Goal: Task Accomplishment & Management: Manage account settings

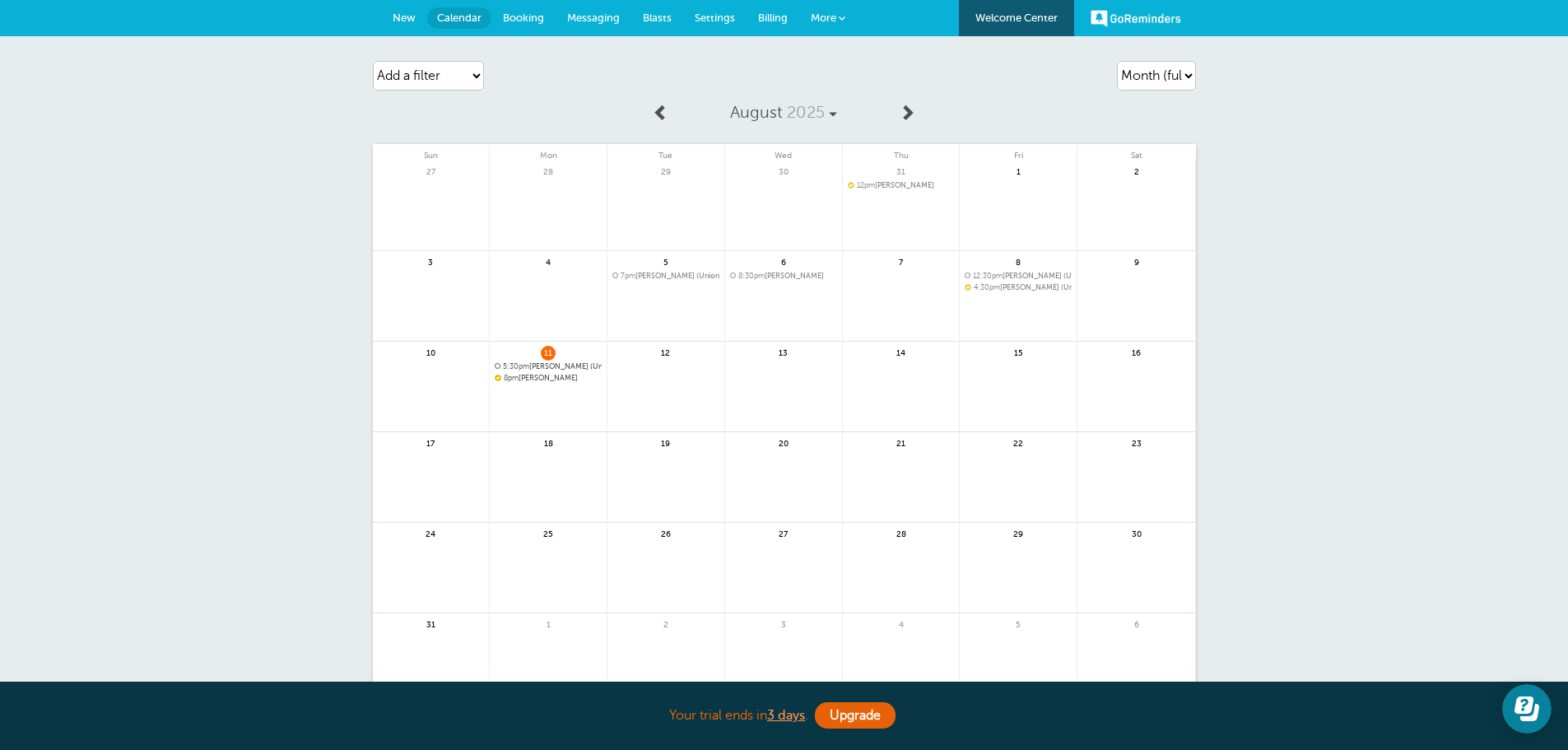
click at [542, 380] on span "8pm [PERSON_NAME]" at bounding box center [548, 378] width 107 height 9
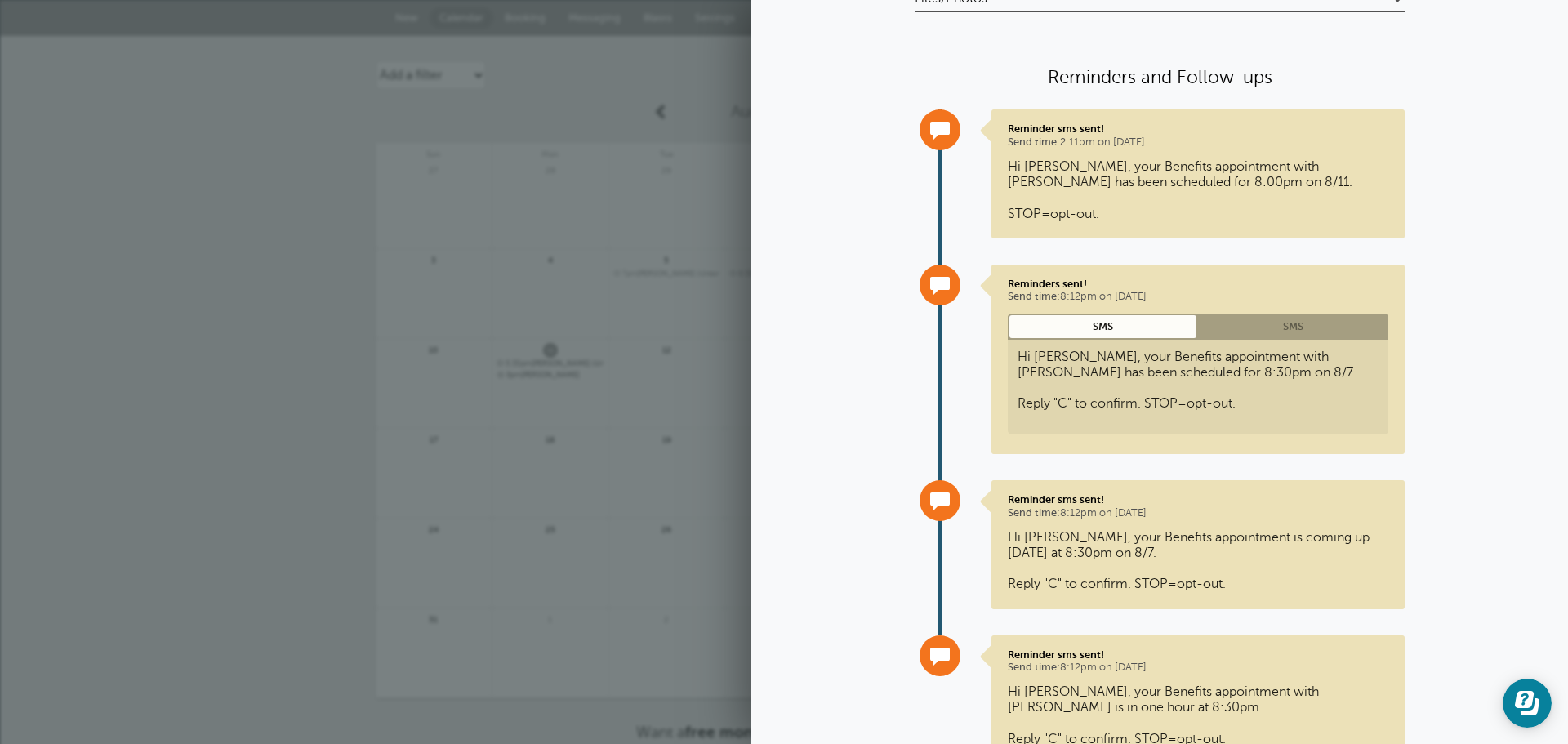
scroll to position [370, 0]
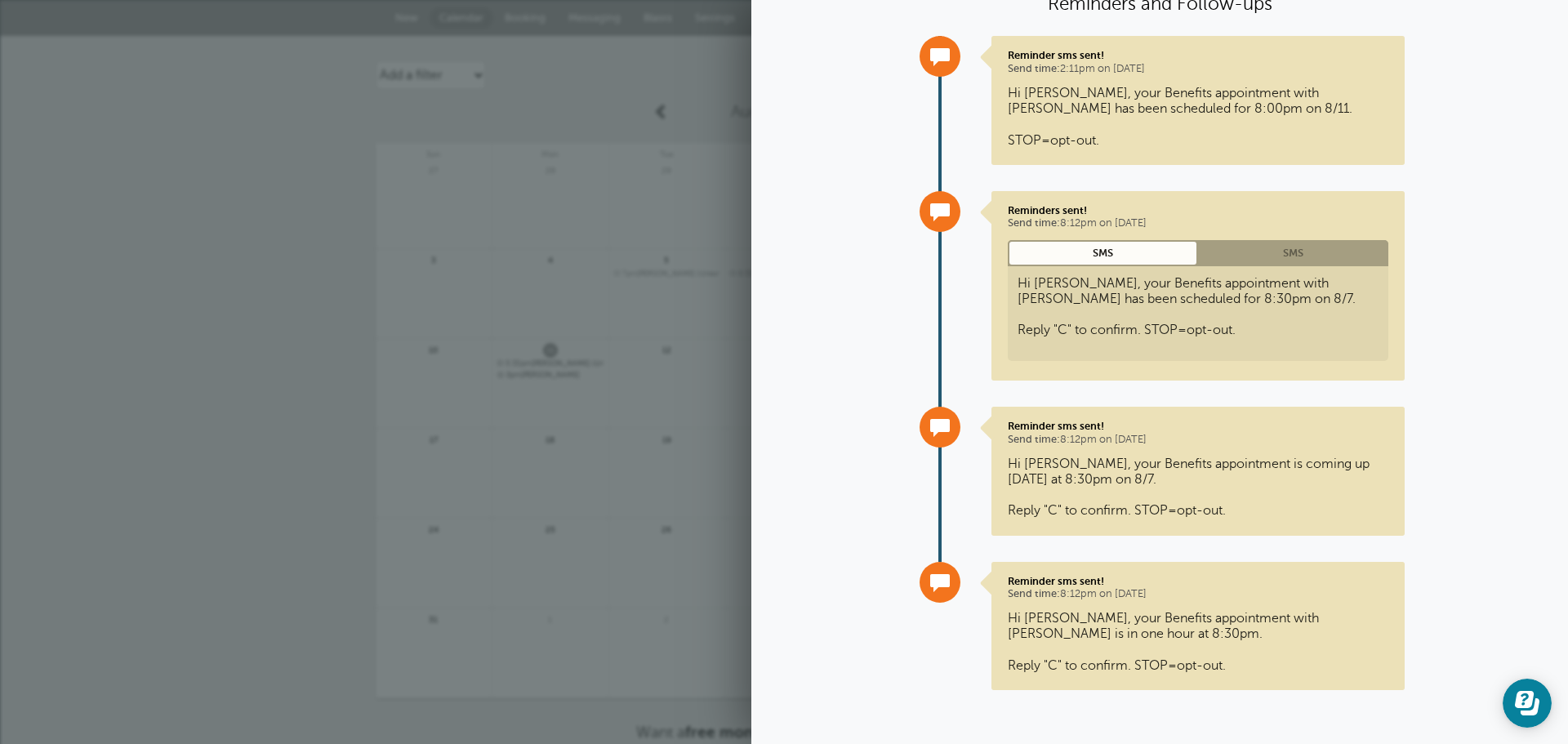
click at [1288, 252] on link "SMS" at bounding box center [1293, 252] width 190 height 26
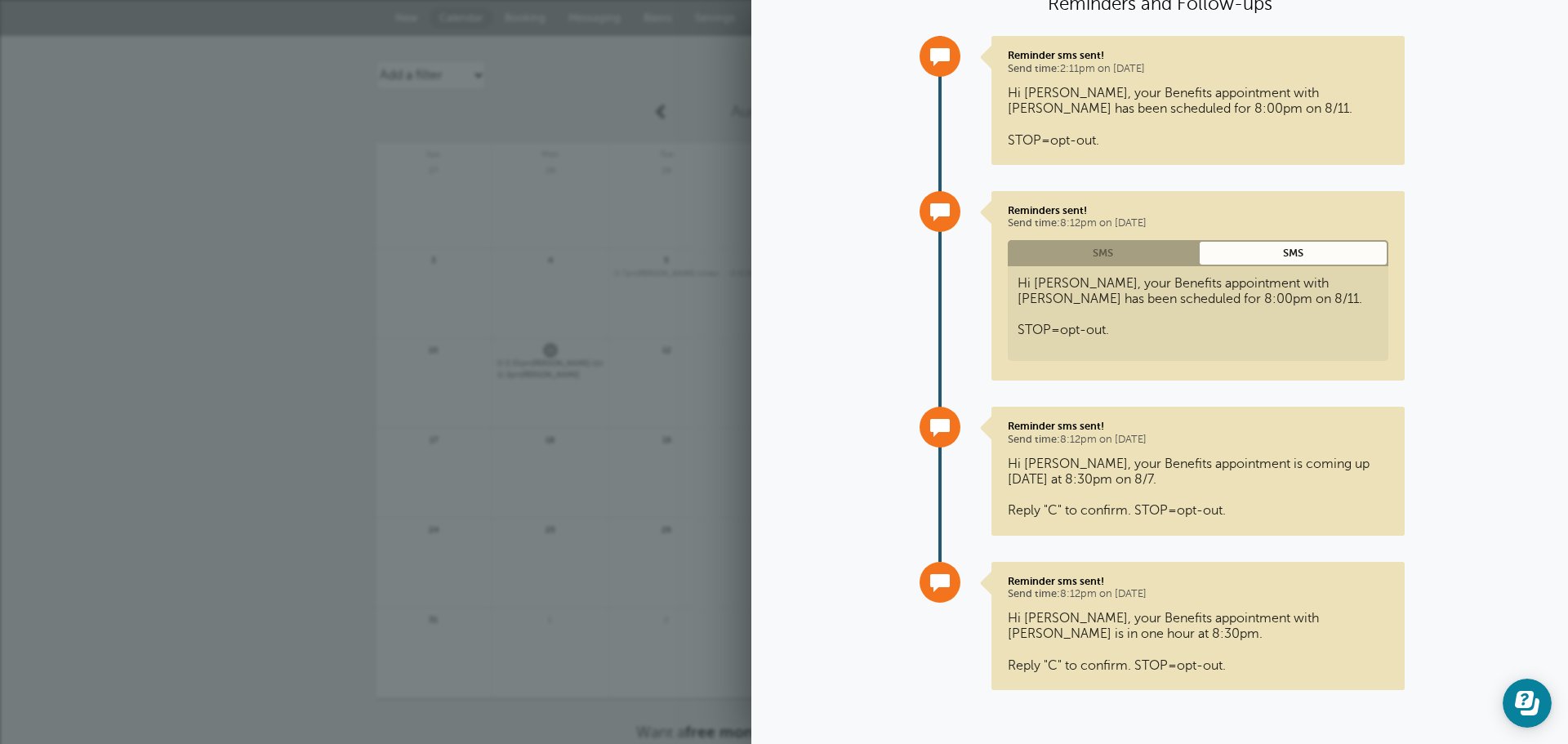
click at [1075, 250] on link "SMS" at bounding box center [1104, 252] width 190 height 26
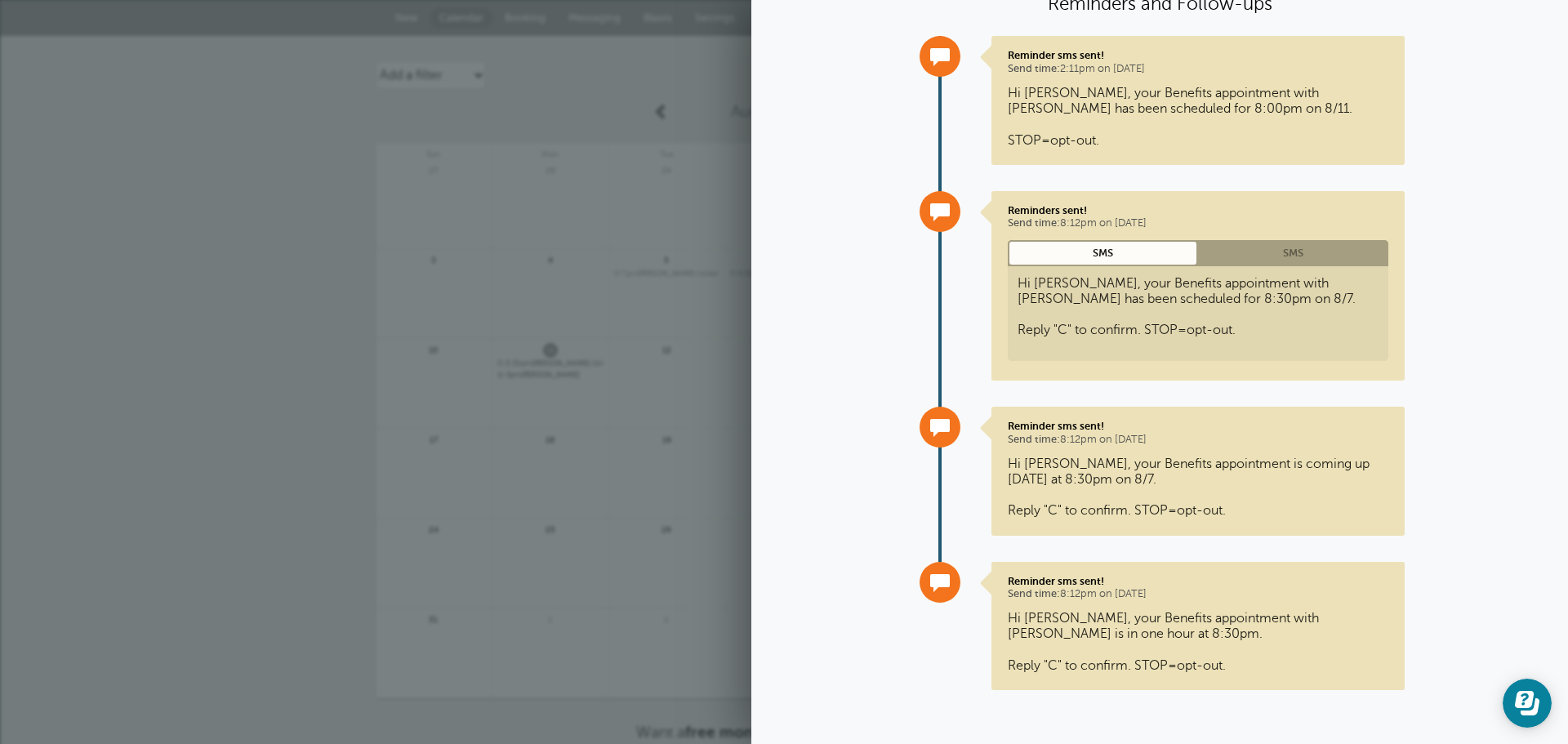
click at [1267, 251] on link "SMS" at bounding box center [1293, 252] width 190 height 26
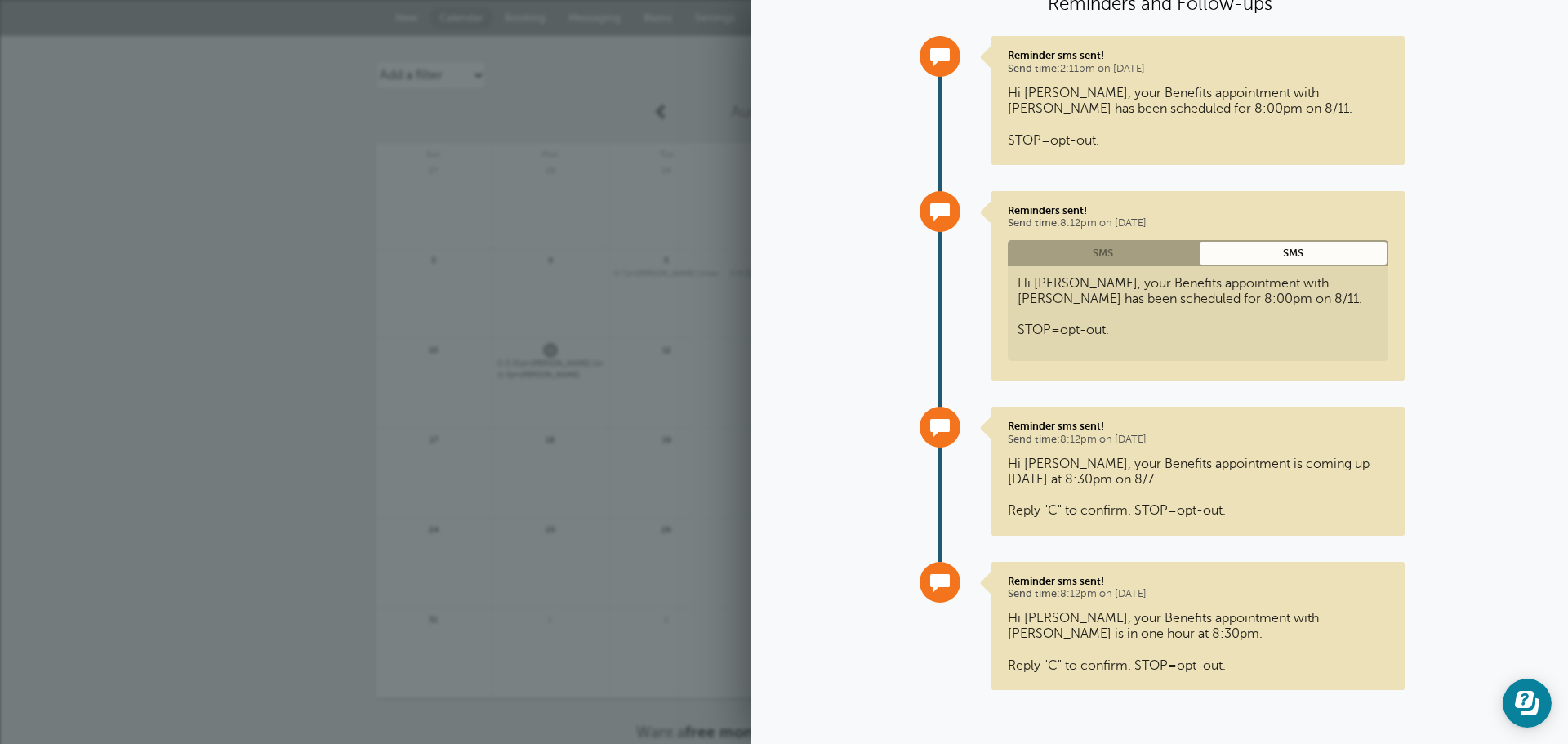
click at [1126, 256] on link "SMS" at bounding box center [1104, 252] width 190 height 26
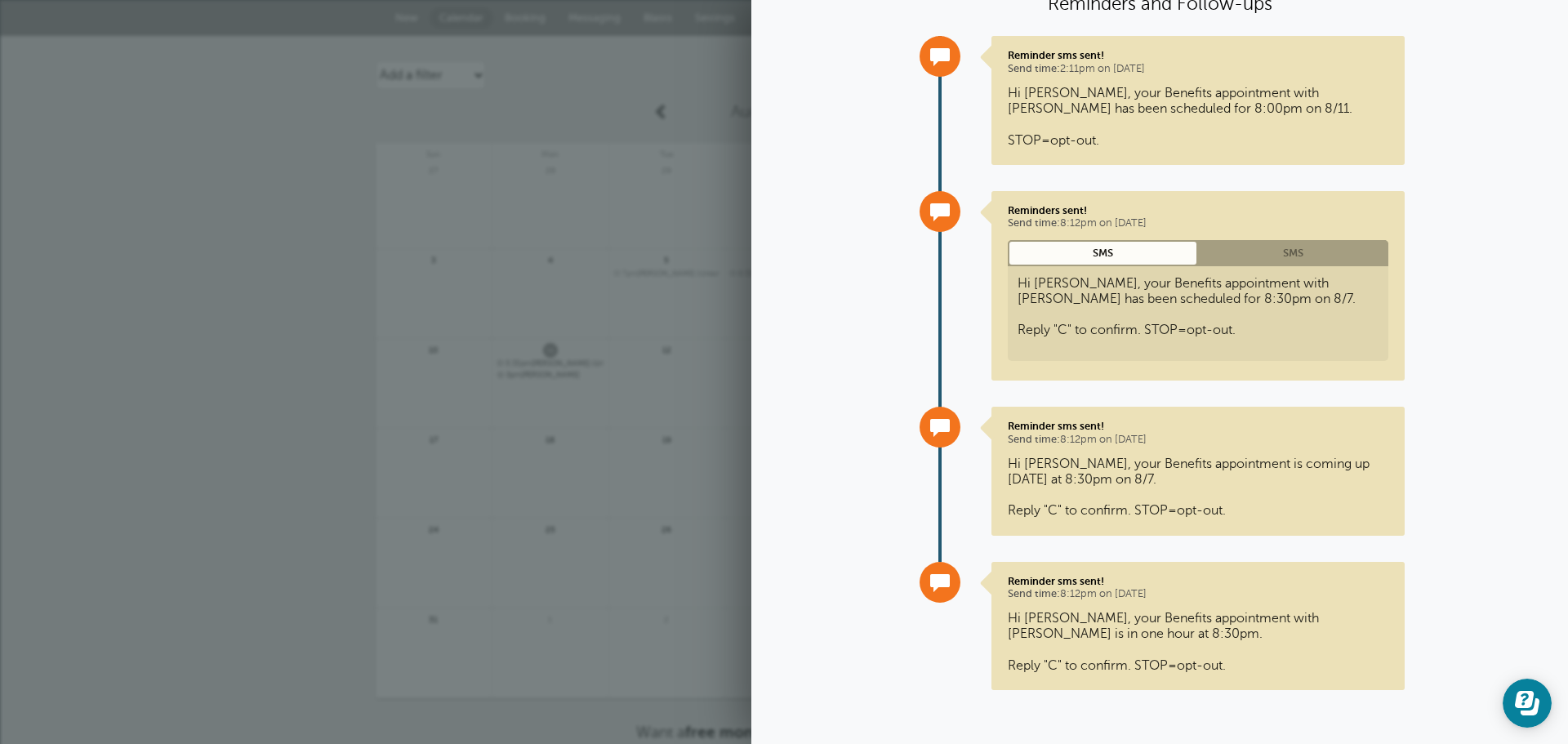
click at [1253, 252] on link "SMS" at bounding box center [1293, 252] width 190 height 26
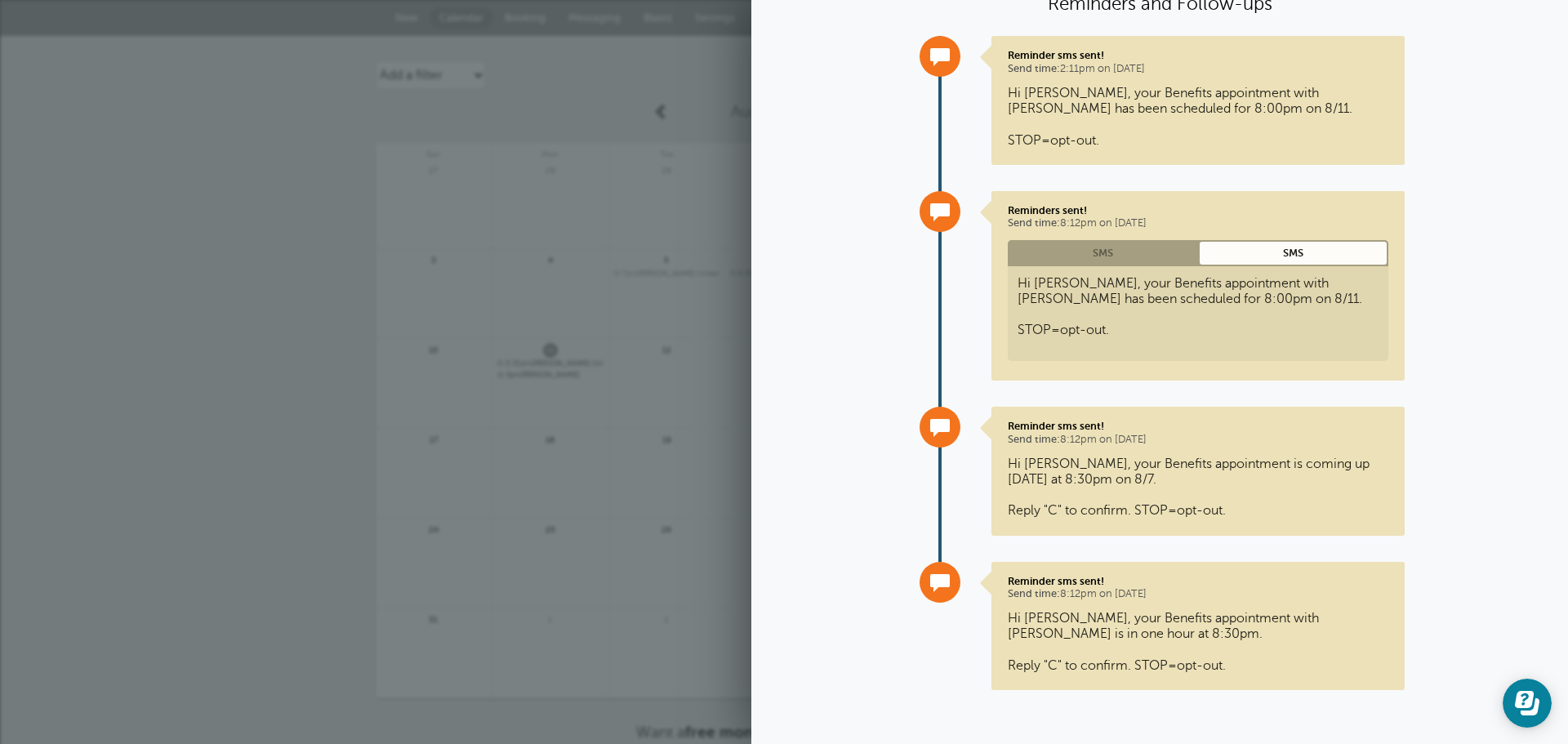
click at [1157, 252] on link "SMS" at bounding box center [1104, 252] width 190 height 26
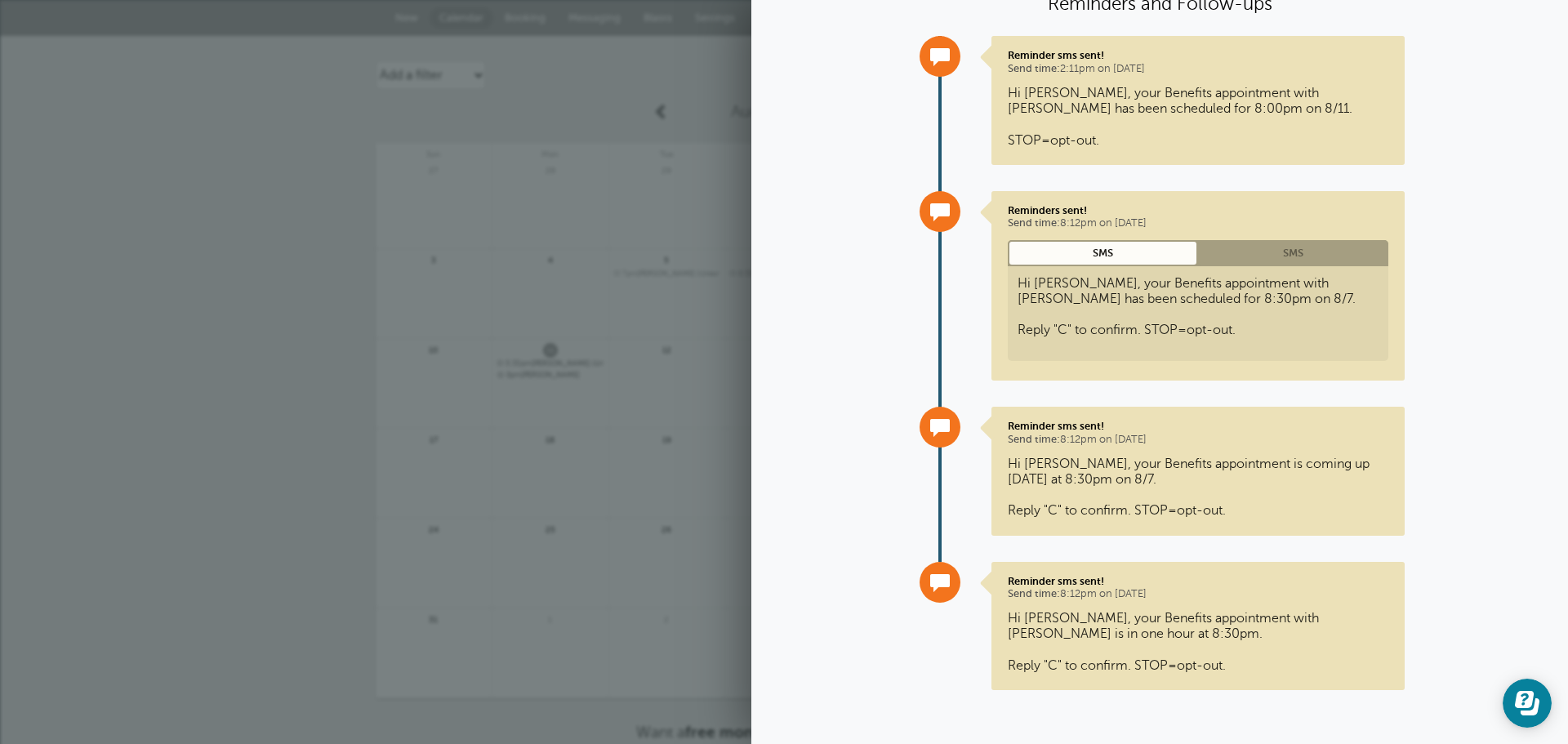
click at [1261, 250] on link "SMS" at bounding box center [1293, 252] width 190 height 26
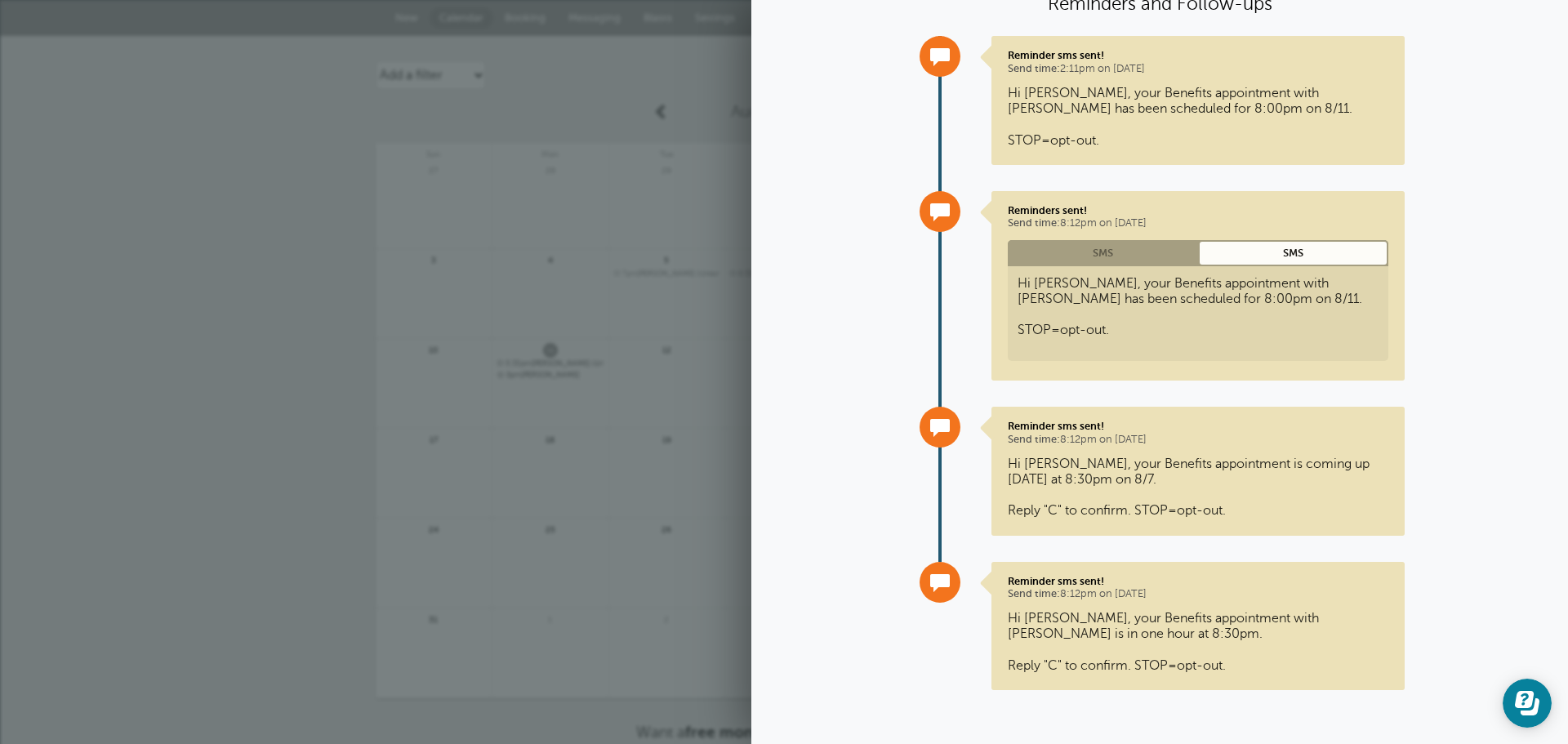
click at [1133, 251] on link "SMS" at bounding box center [1104, 252] width 190 height 26
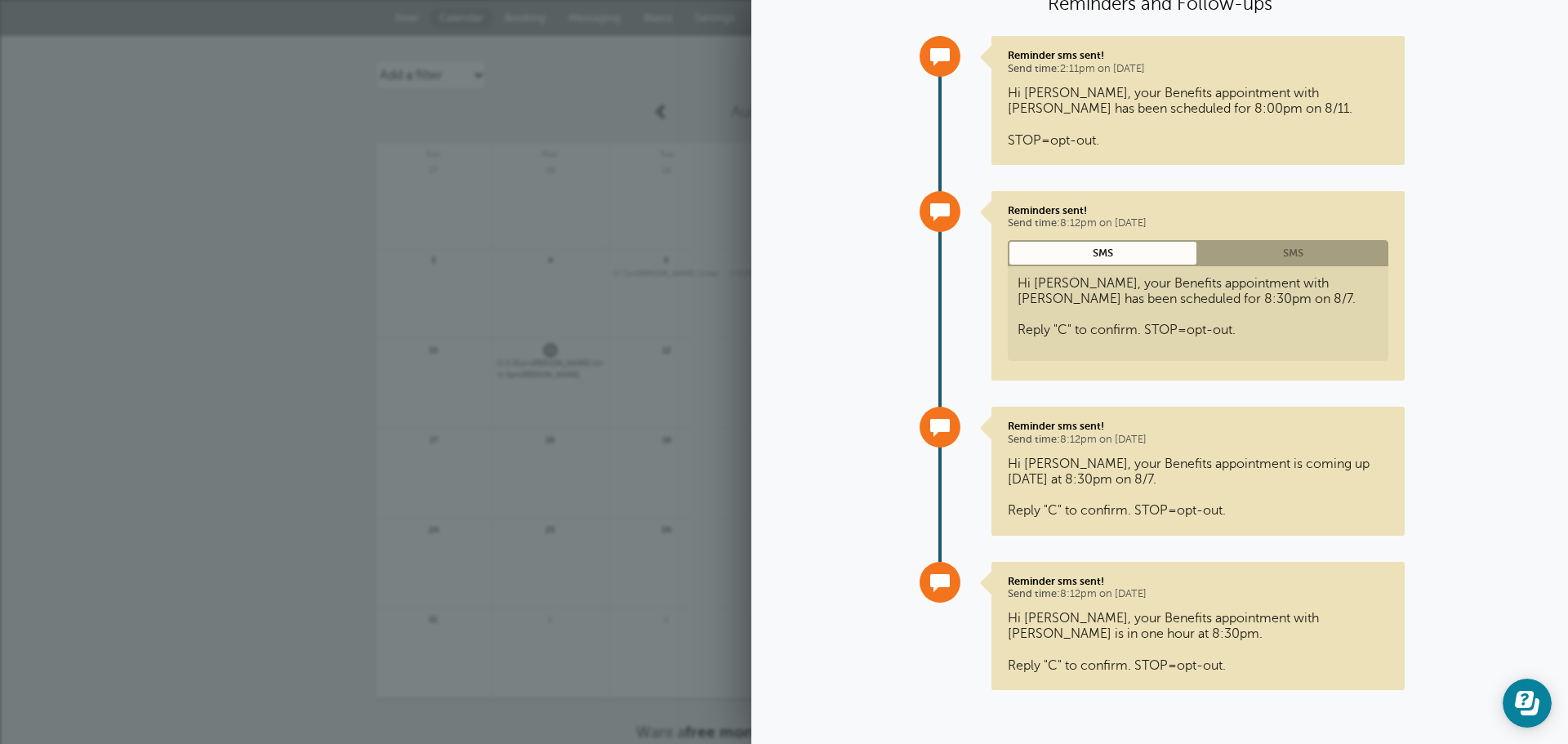
click at [204, 420] on div "Agenda Day Week Month (full view) Month (condensed) Add a filter Customer Searc…" at bounding box center [784, 429] width 1568 height 787
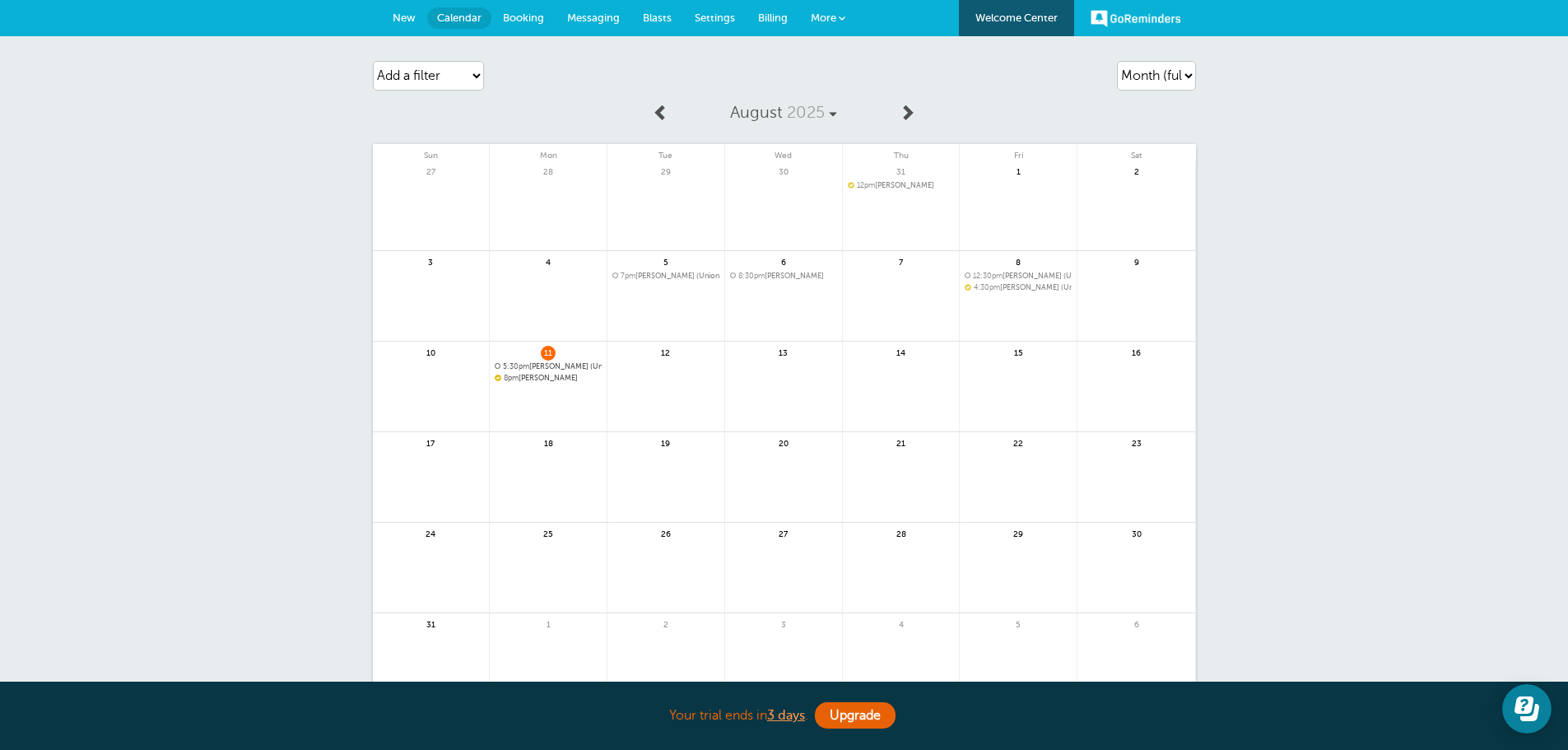
click at [543, 382] on span "8pm Kim Bowling" at bounding box center [548, 378] width 107 height 9
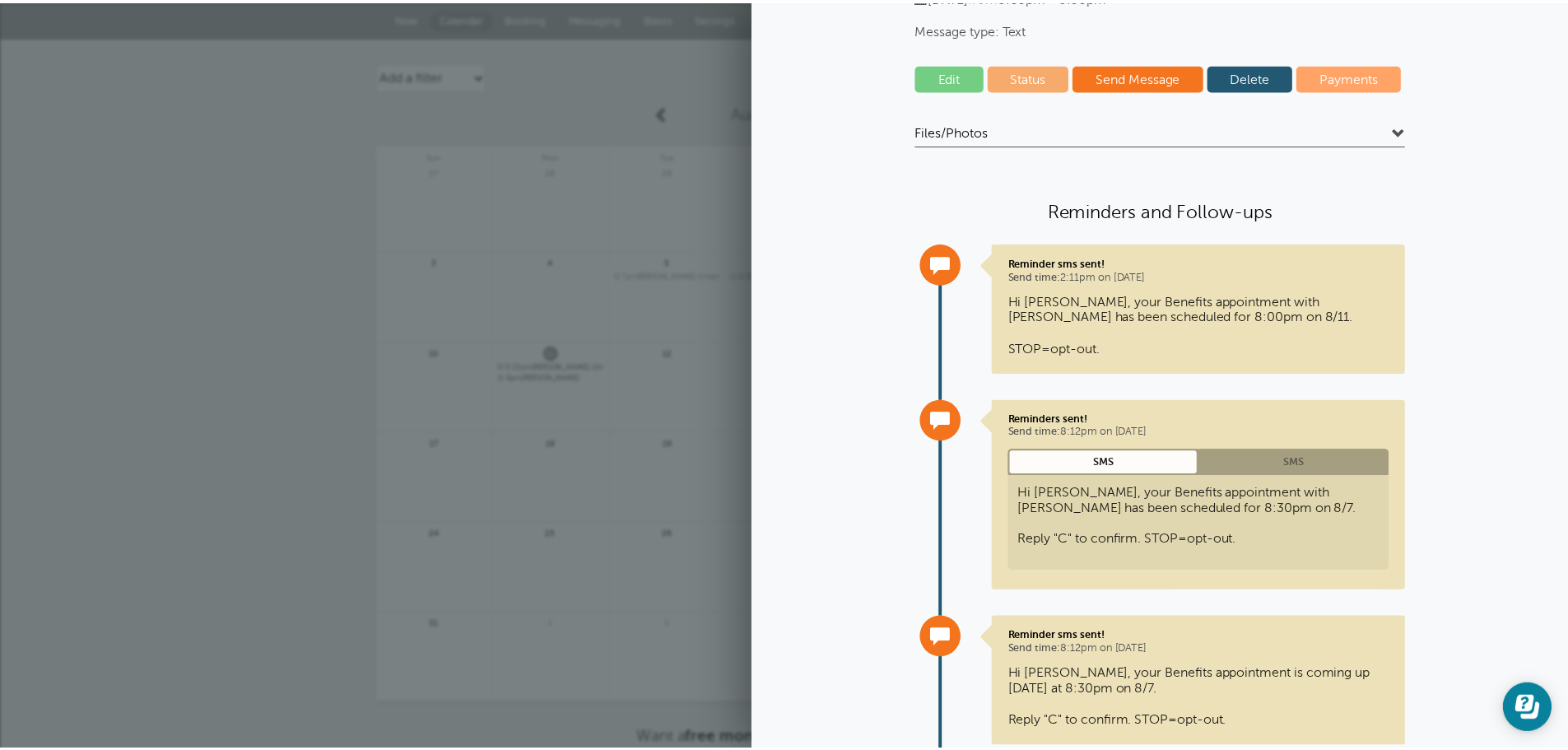
scroll to position [0, 0]
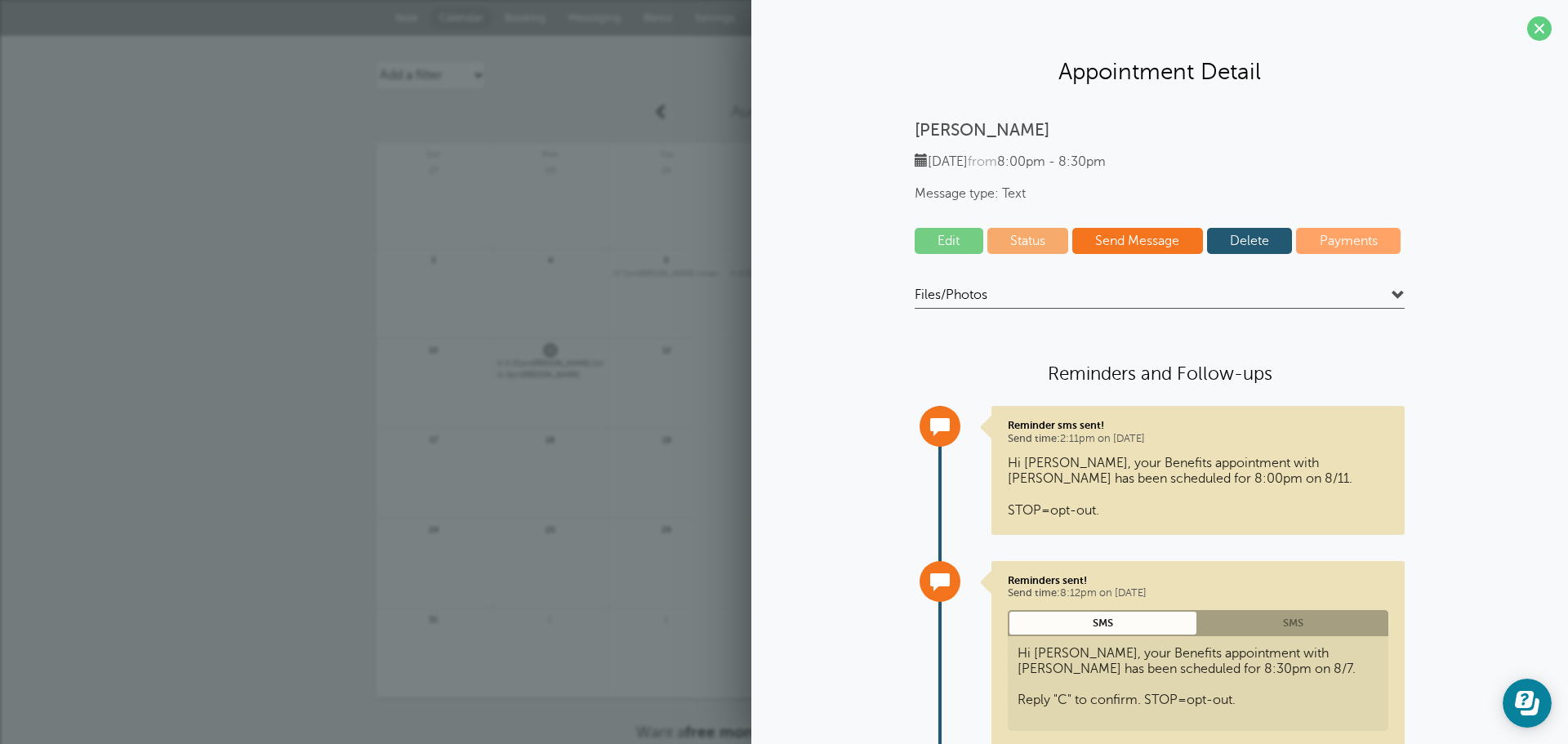
click at [593, 223] on link at bounding box center [551, 214] width 116 height 71
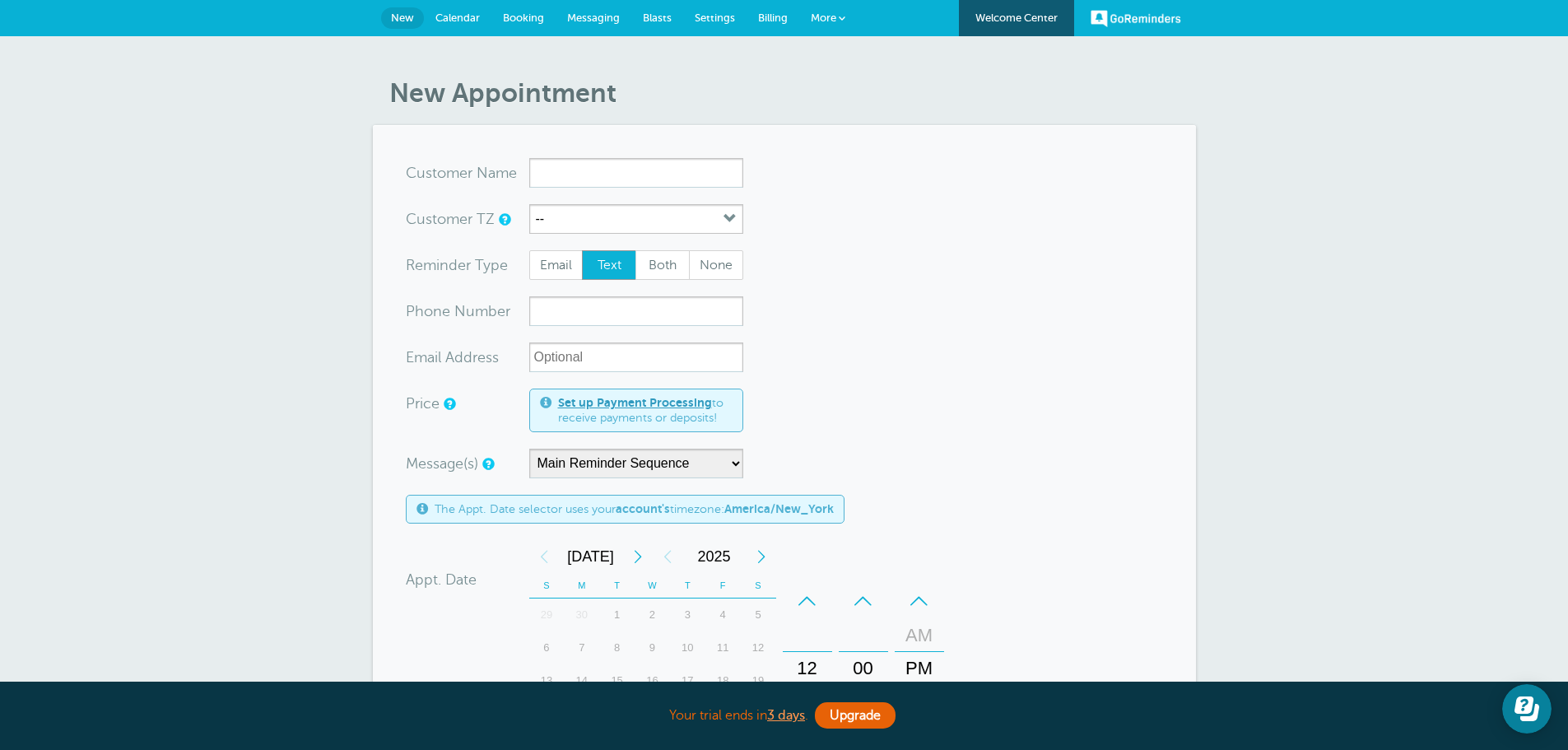
click at [441, 20] on span "Calendar" at bounding box center [457, 18] width 44 height 13
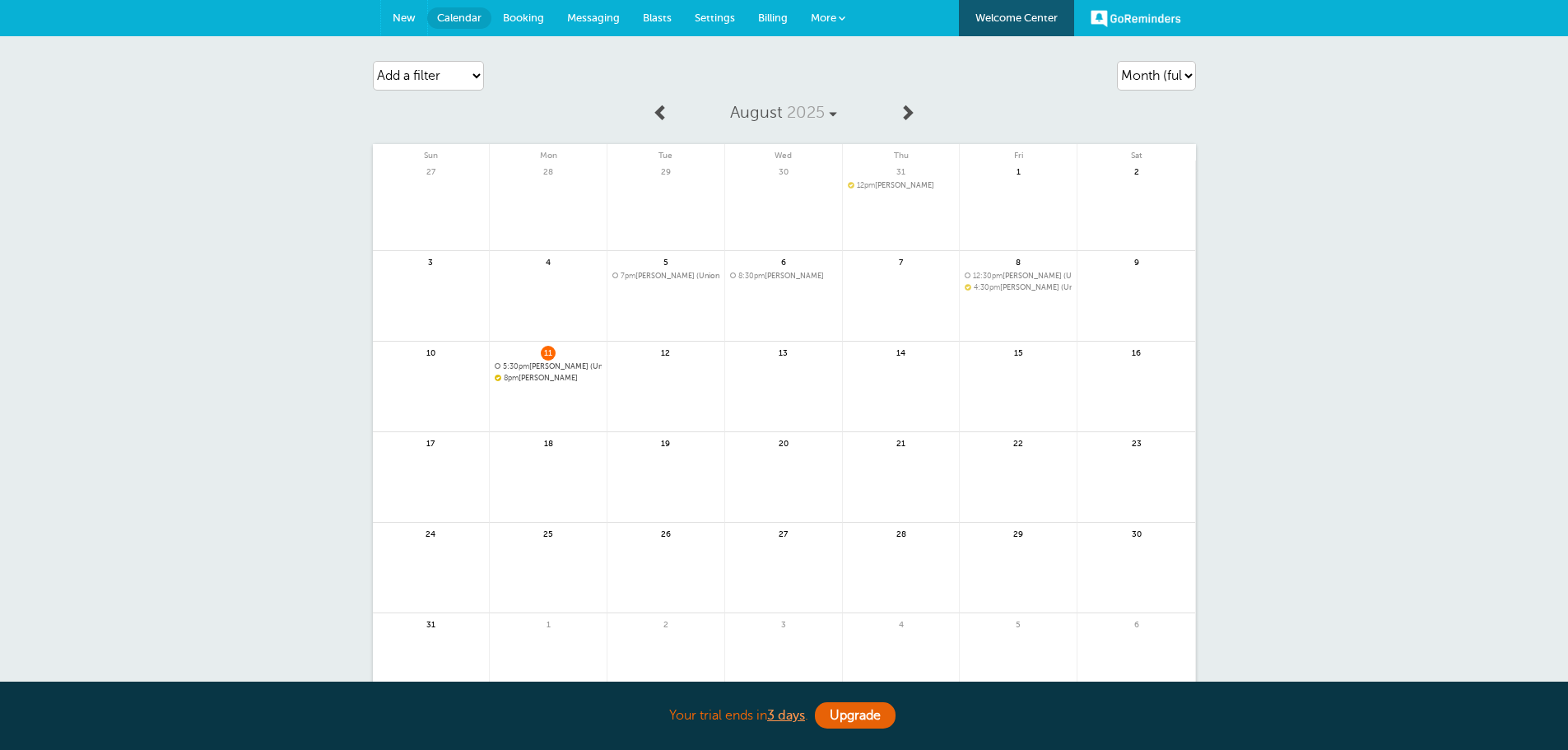
click at [406, 14] on span "New" at bounding box center [405, 18] width 23 height 13
click at [550, 358] on span "11" at bounding box center [548, 351] width 15 height 13
click at [551, 364] on span "5:30pm Steven Hannon (Union)" at bounding box center [548, 366] width 107 height 9
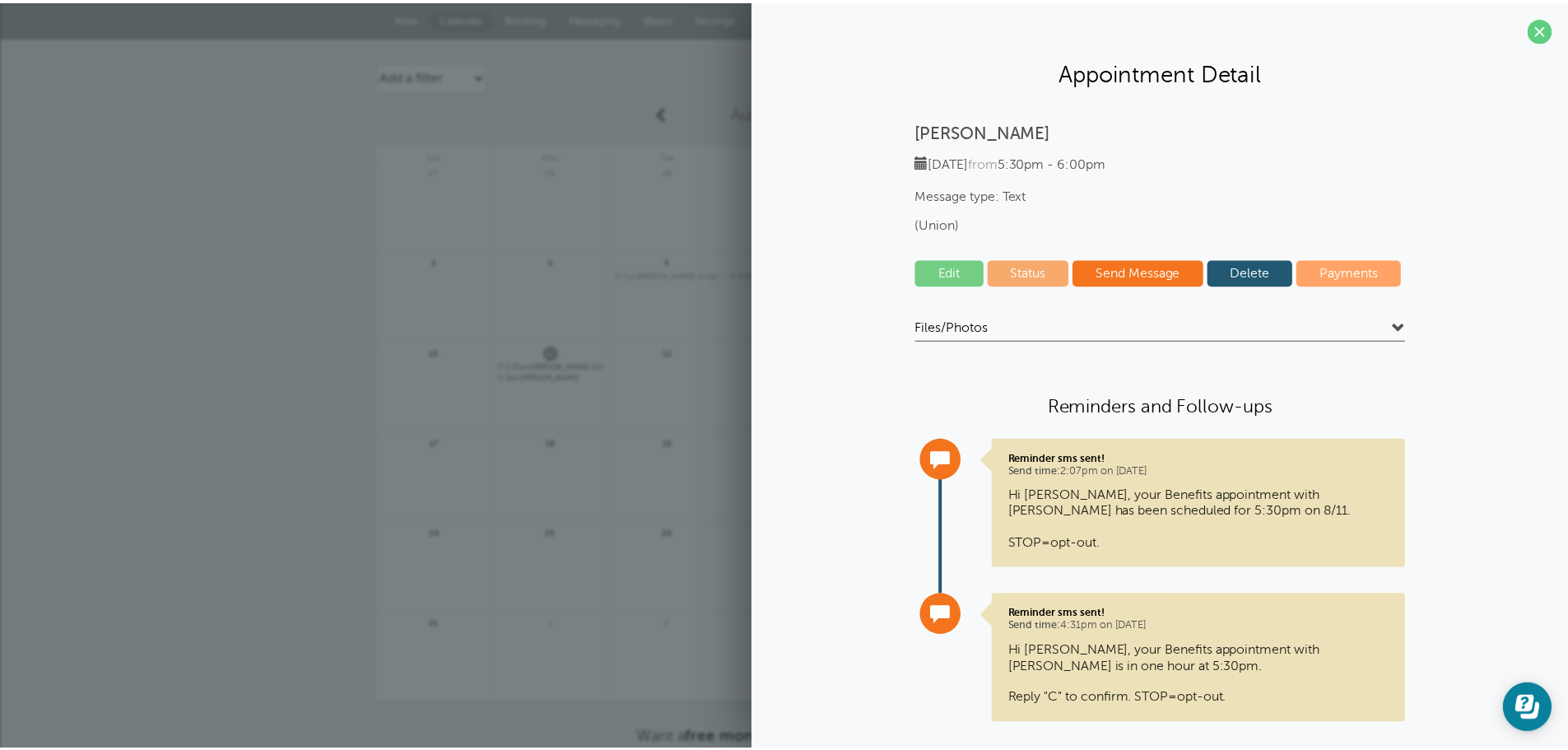
scroll to position [28, 0]
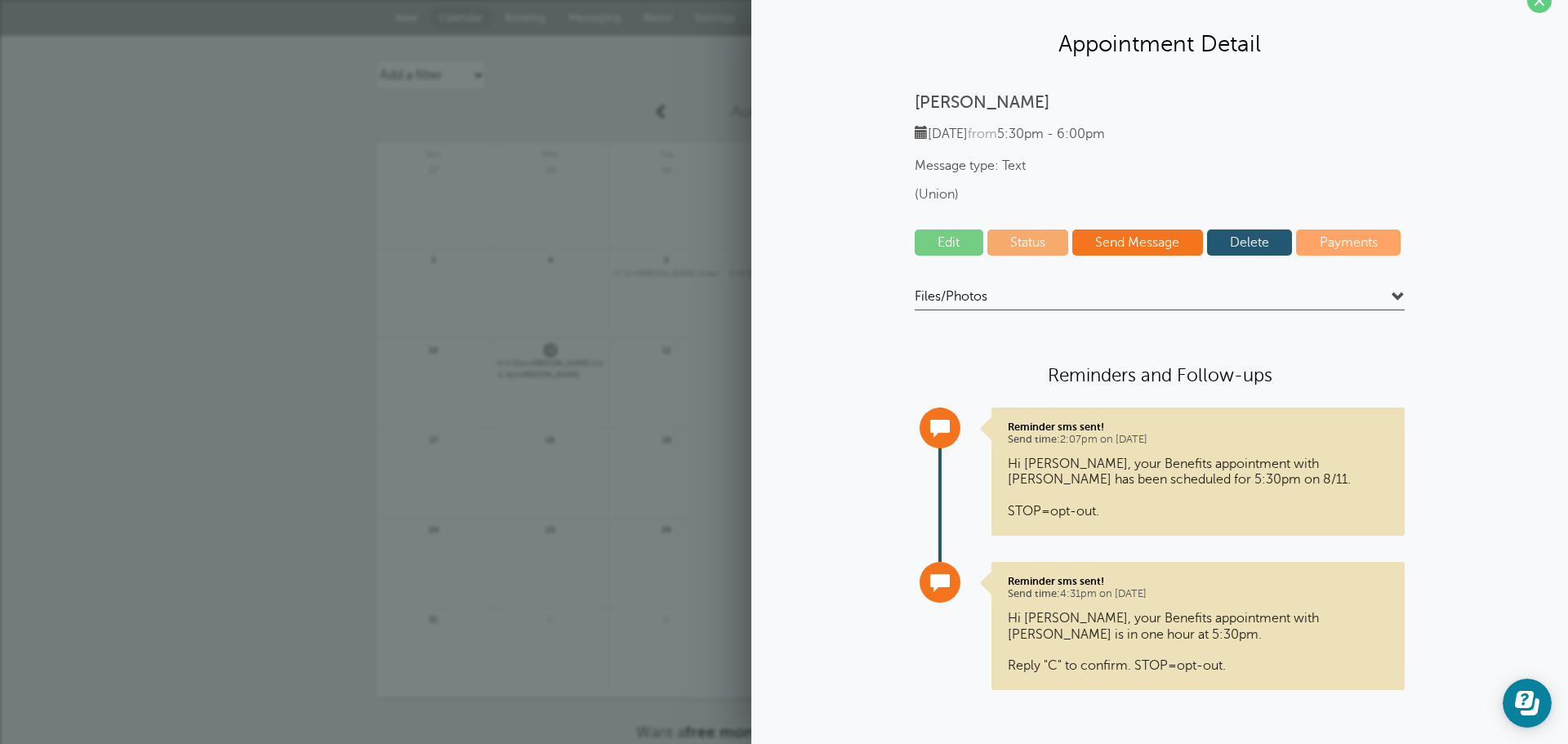
click at [664, 190] on link at bounding box center [667, 214] width 116 height 71
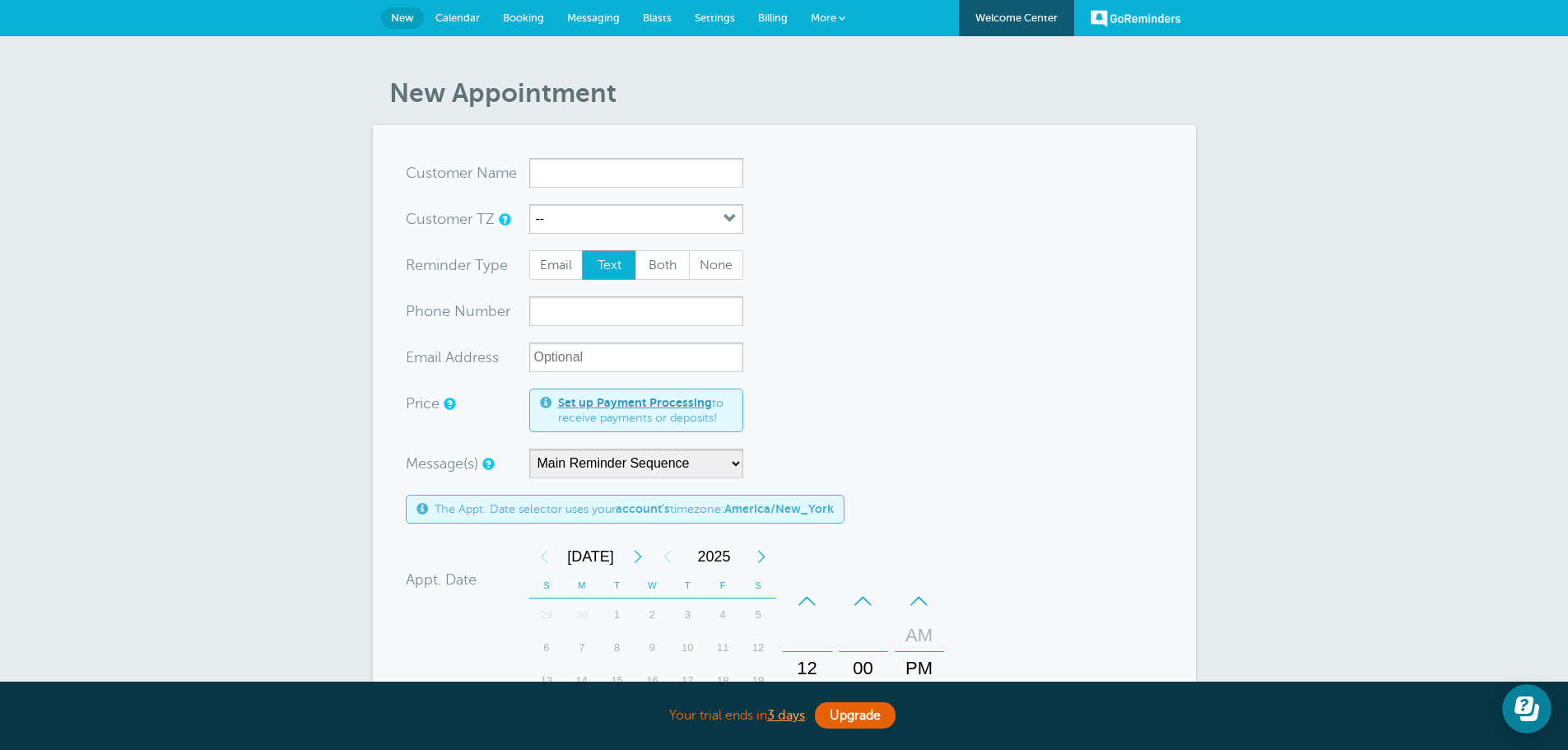
click at [456, 9] on link "Calendar" at bounding box center [457, 18] width 68 height 36
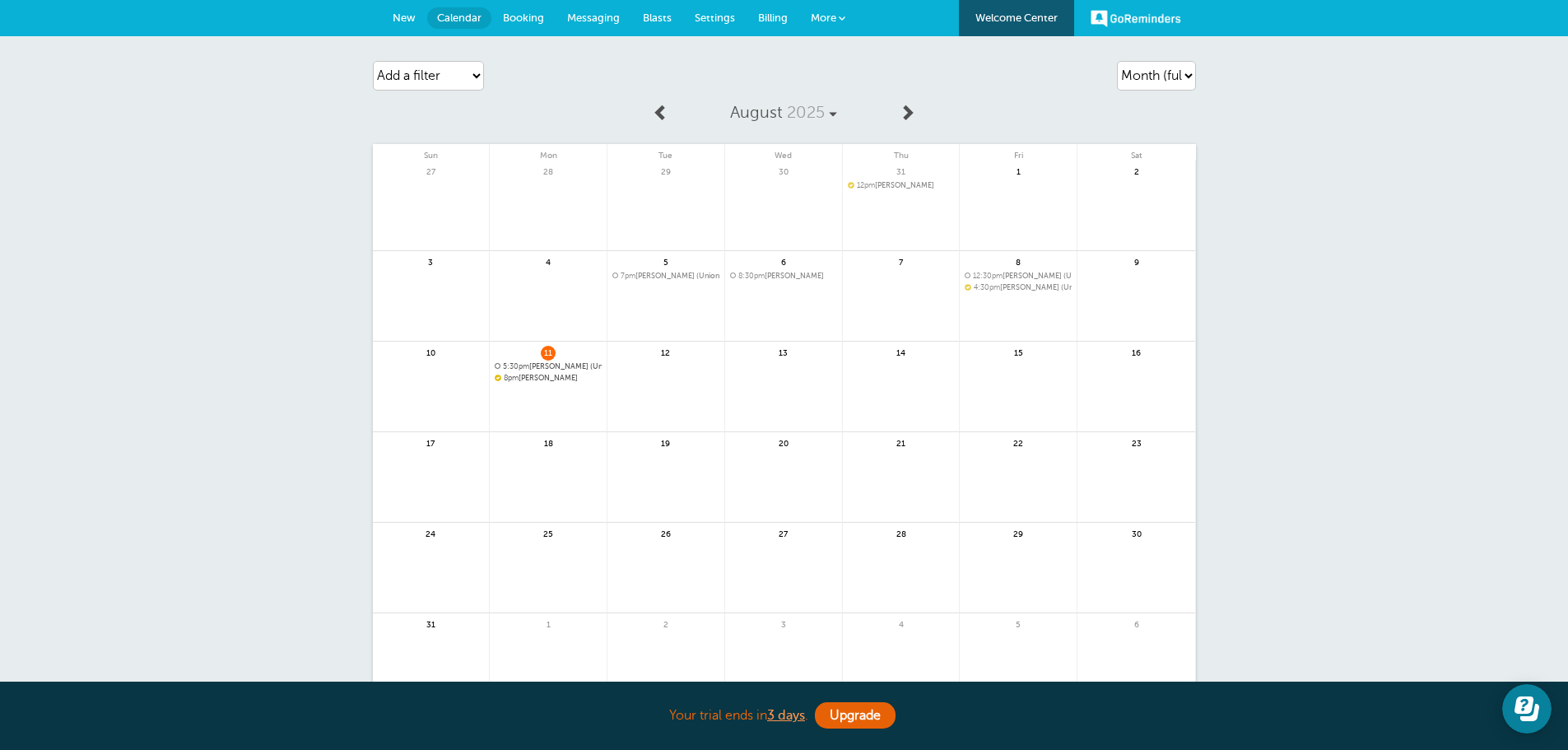
click at [551, 375] on span "8pm [PERSON_NAME]" at bounding box center [548, 378] width 107 height 9
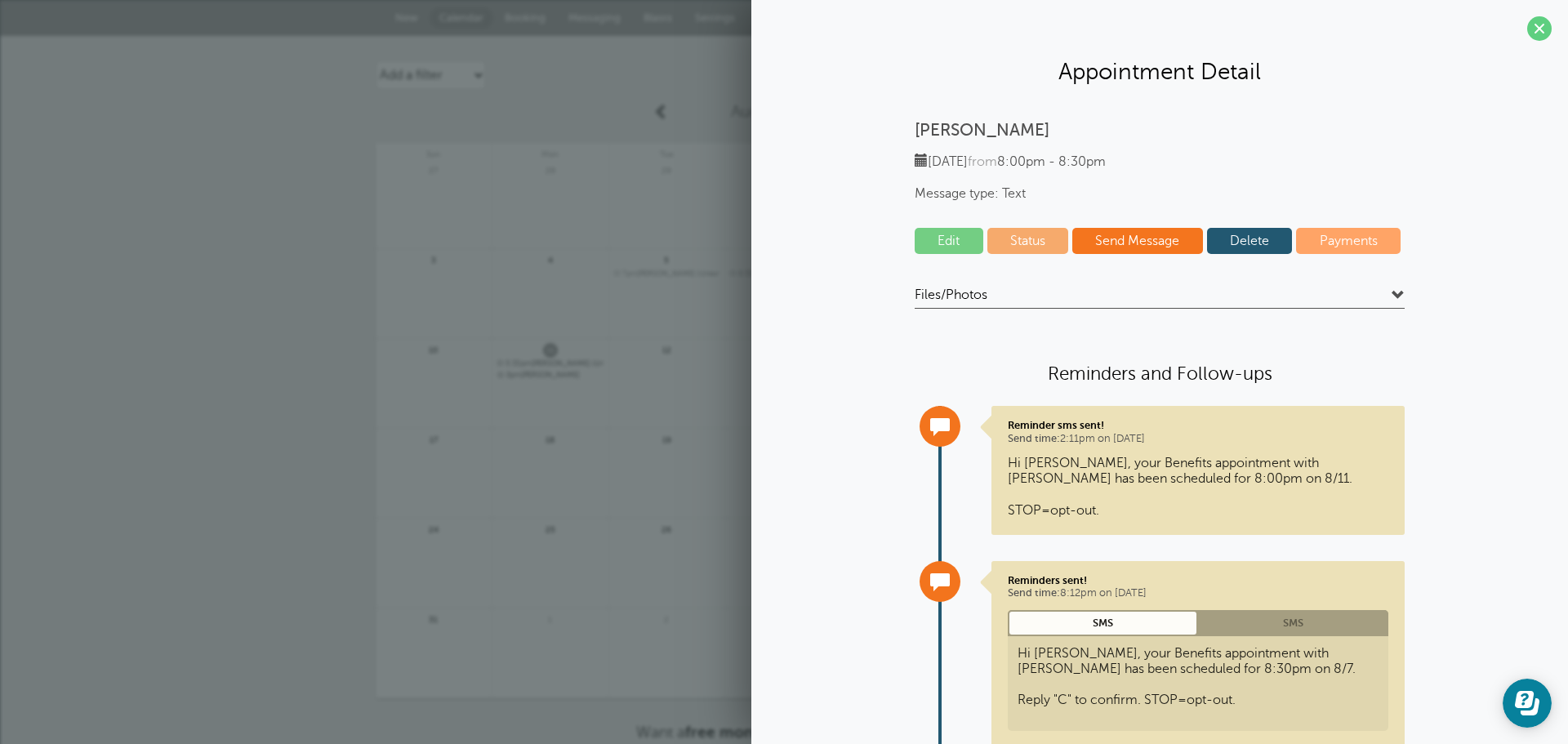
click at [939, 234] on link "Edit" at bounding box center [949, 241] width 69 height 26
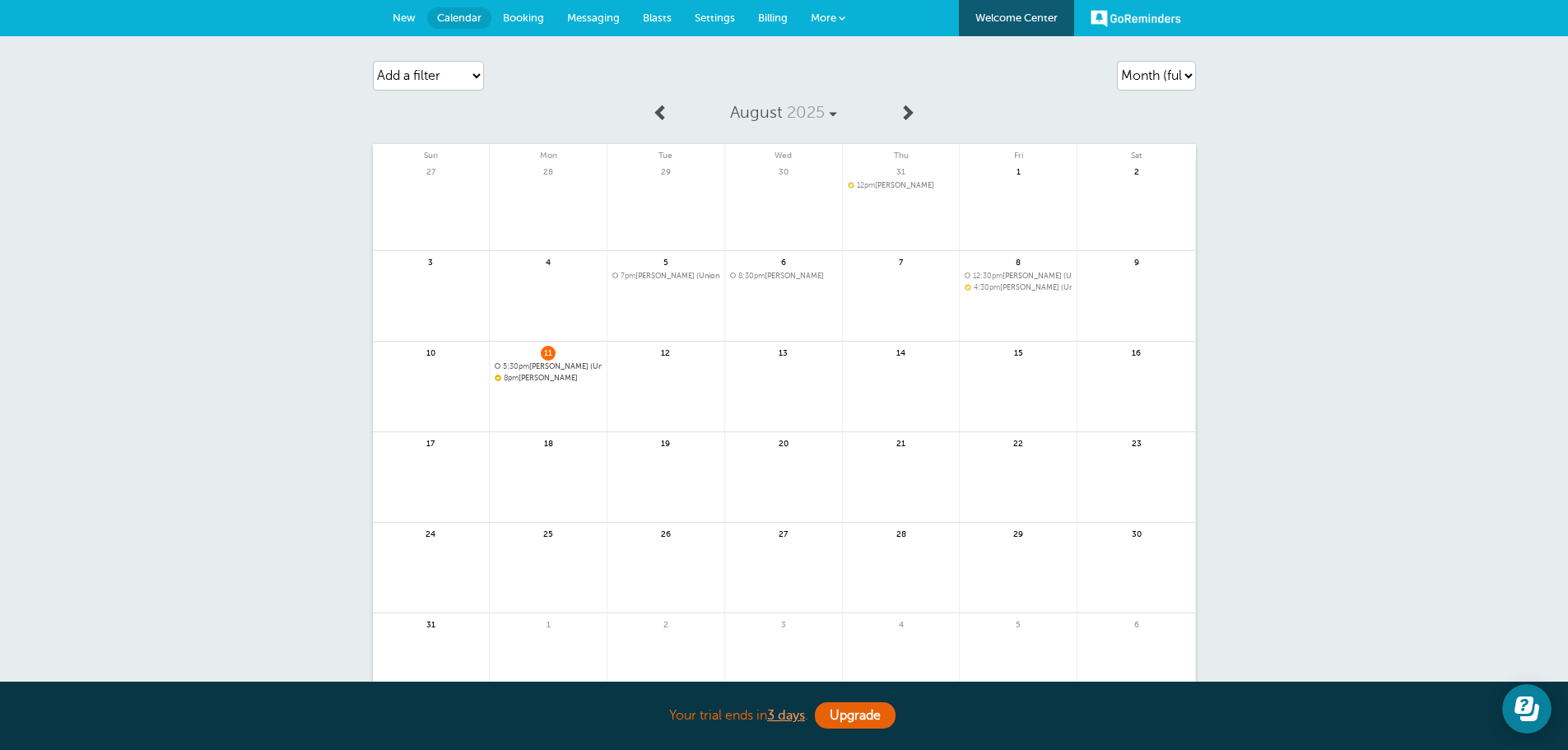
click at [540, 381] on span "8pm Kim Bowling" at bounding box center [548, 378] width 107 height 9
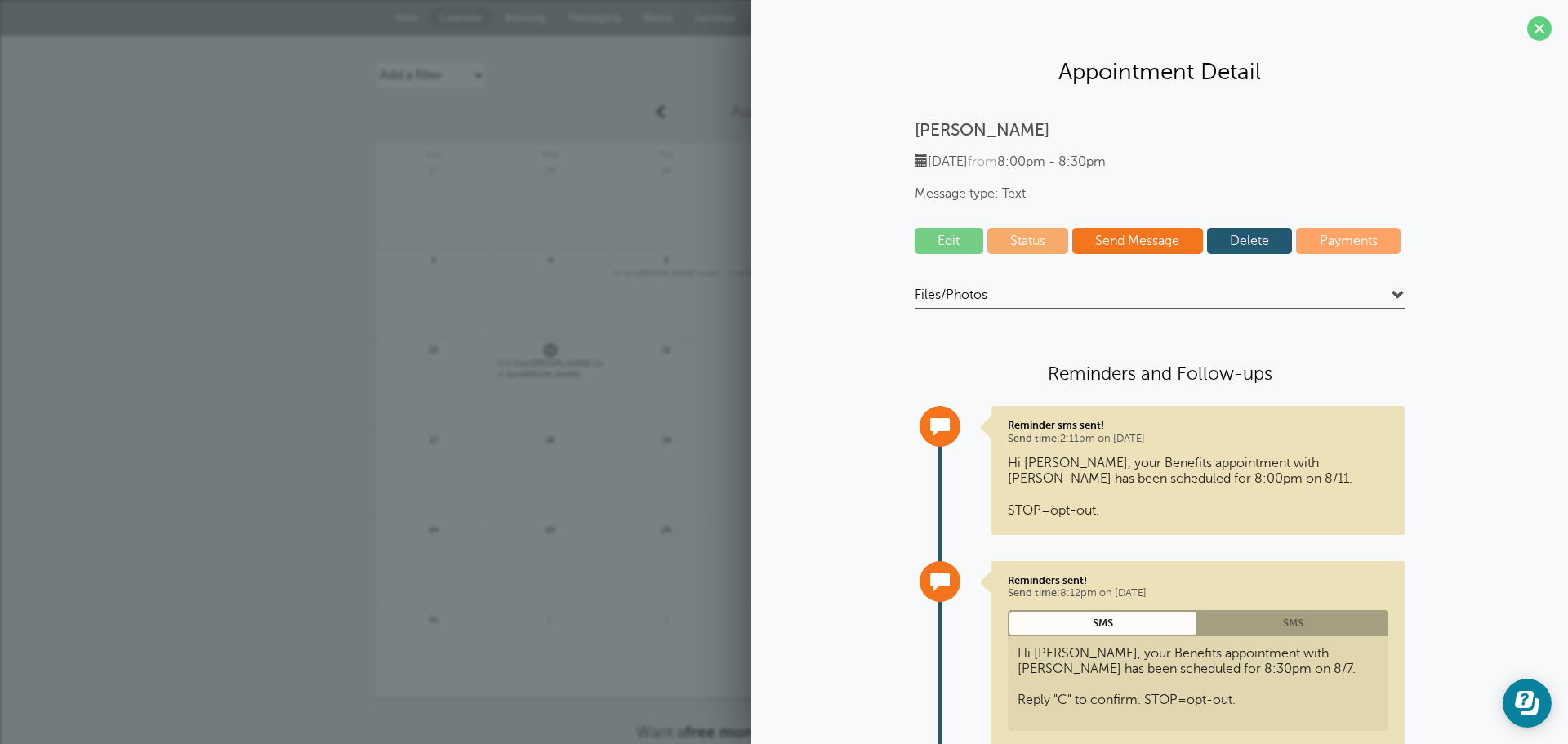
click at [1133, 242] on link "Send Message" at bounding box center [1138, 241] width 131 height 26
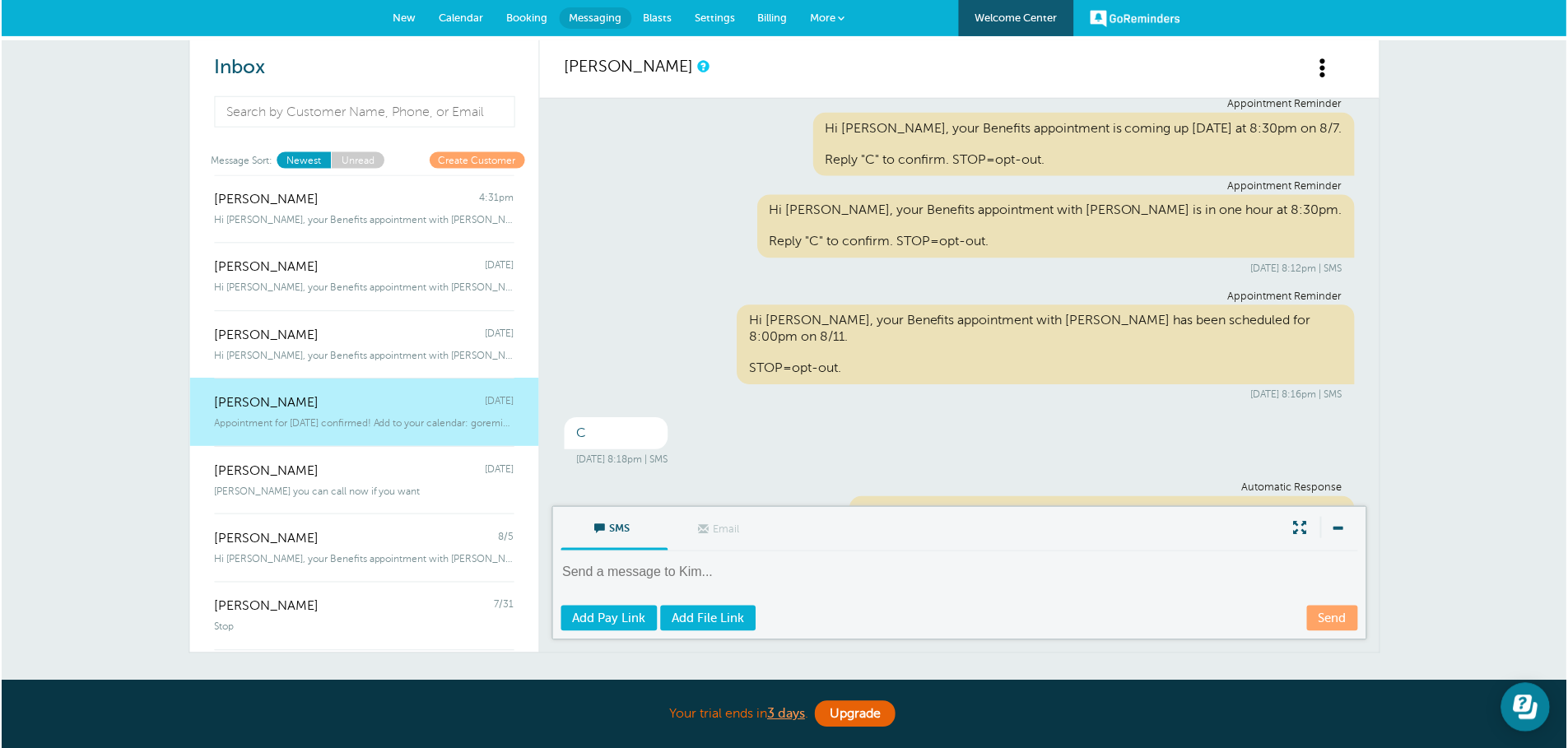
scroll to position [264, 0]
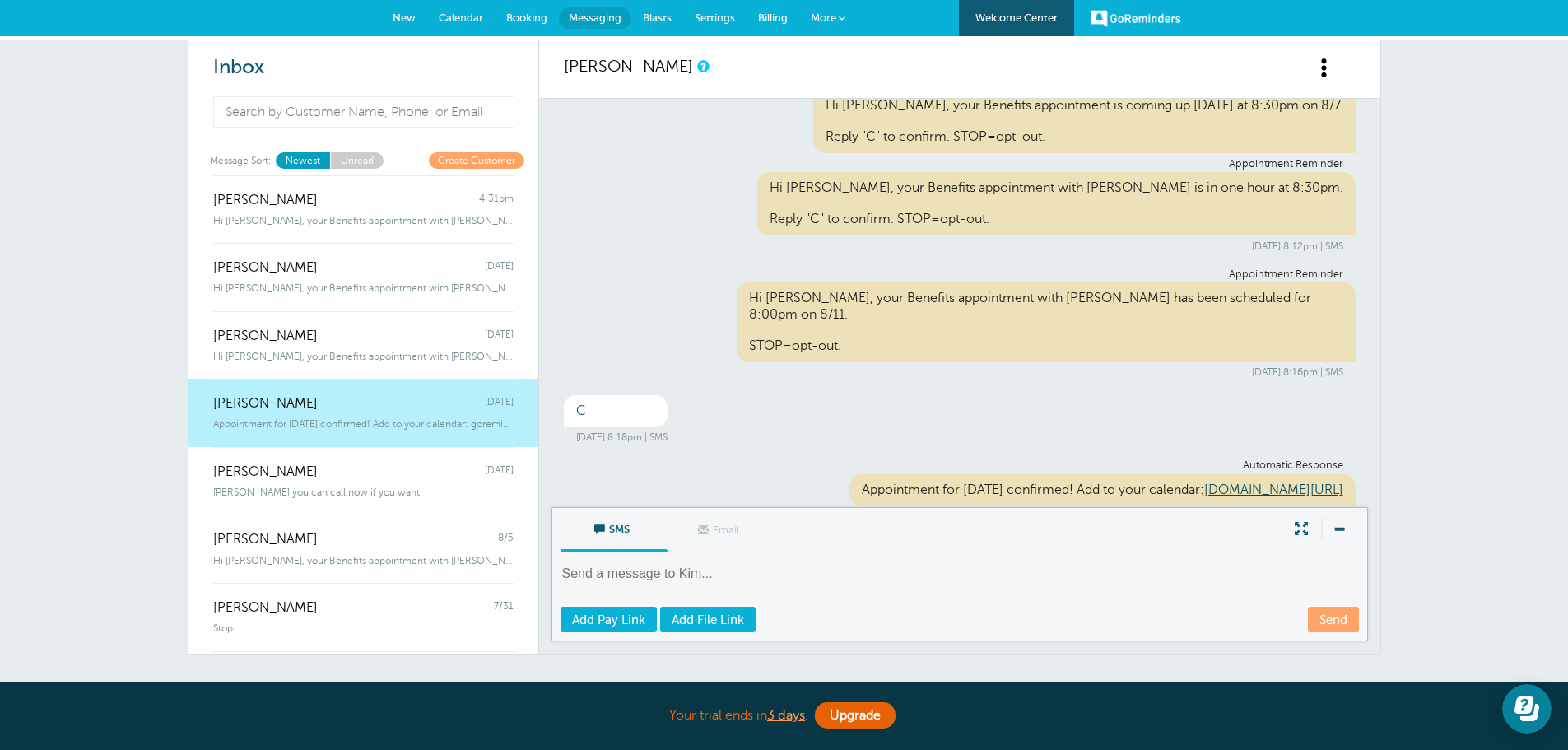
click at [696, 584] on textarea at bounding box center [961, 585] width 802 height 40
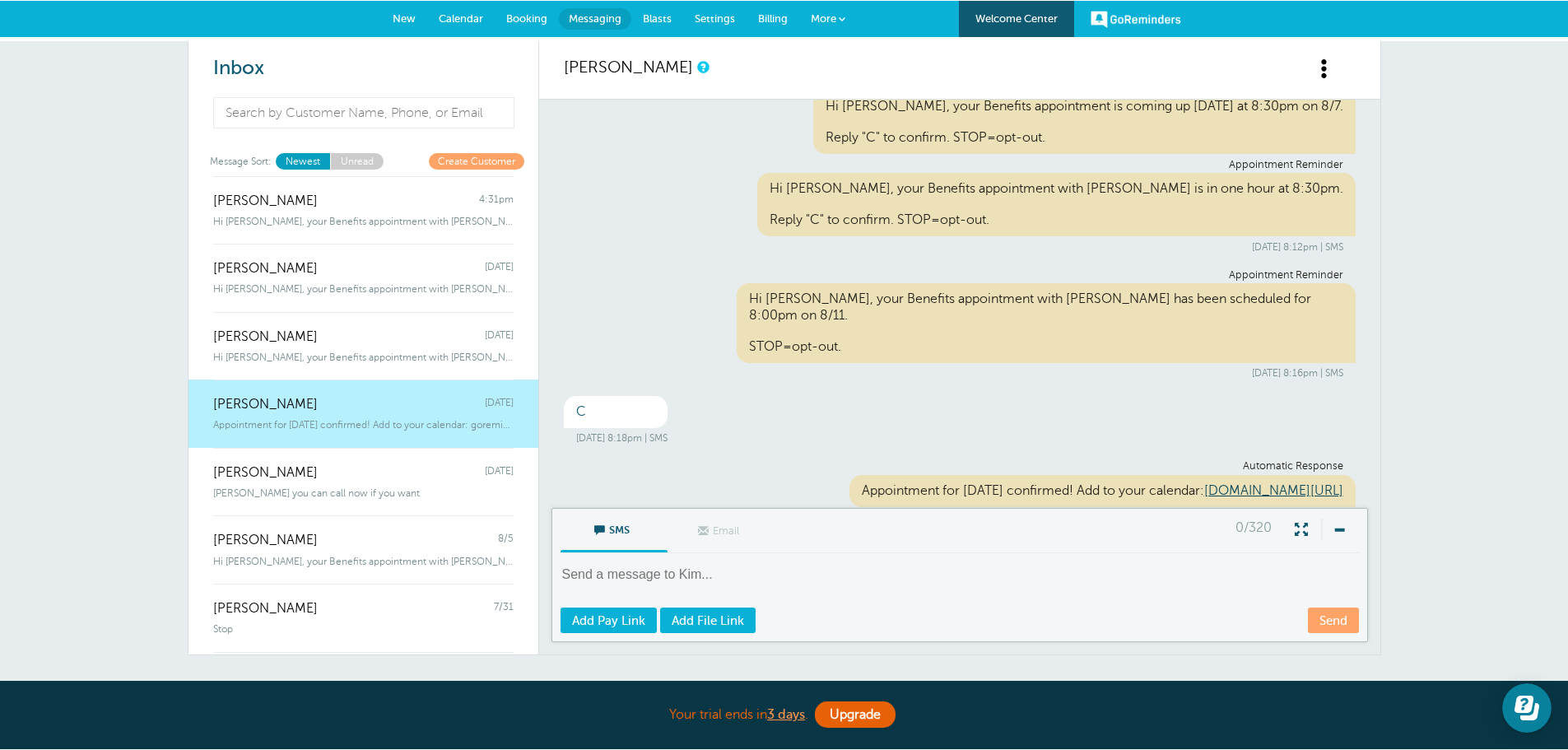
scroll to position [262, 0]
